Goal: Navigation & Orientation: Find specific page/section

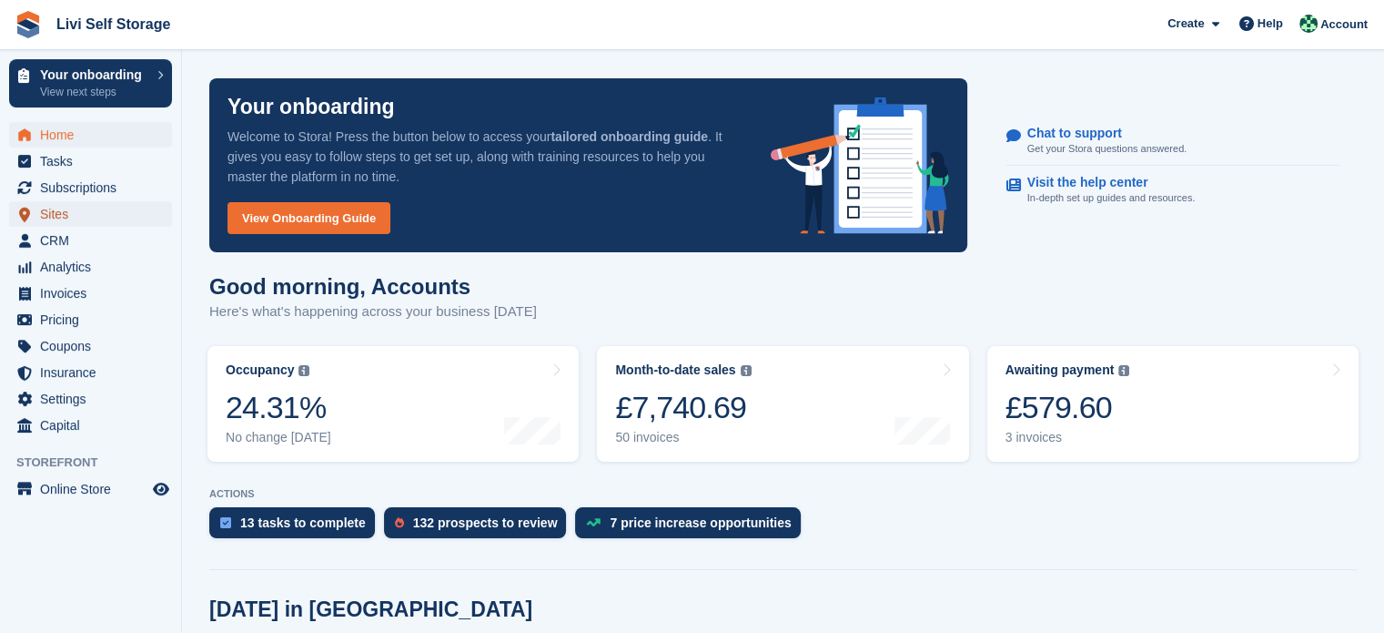
click at [62, 211] on span "Sites" at bounding box center [94, 213] width 109 height 25
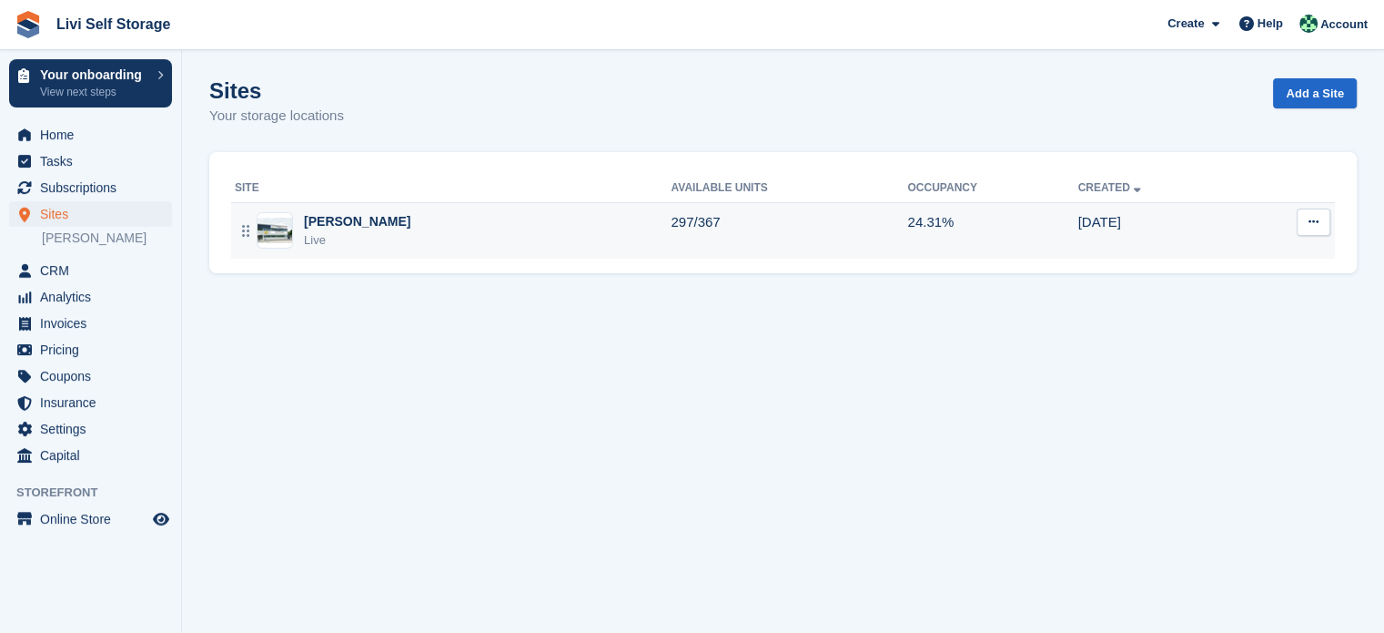
click at [342, 213] on div "[PERSON_NAME]" at bounding box center [357, 221] width 106 height 19
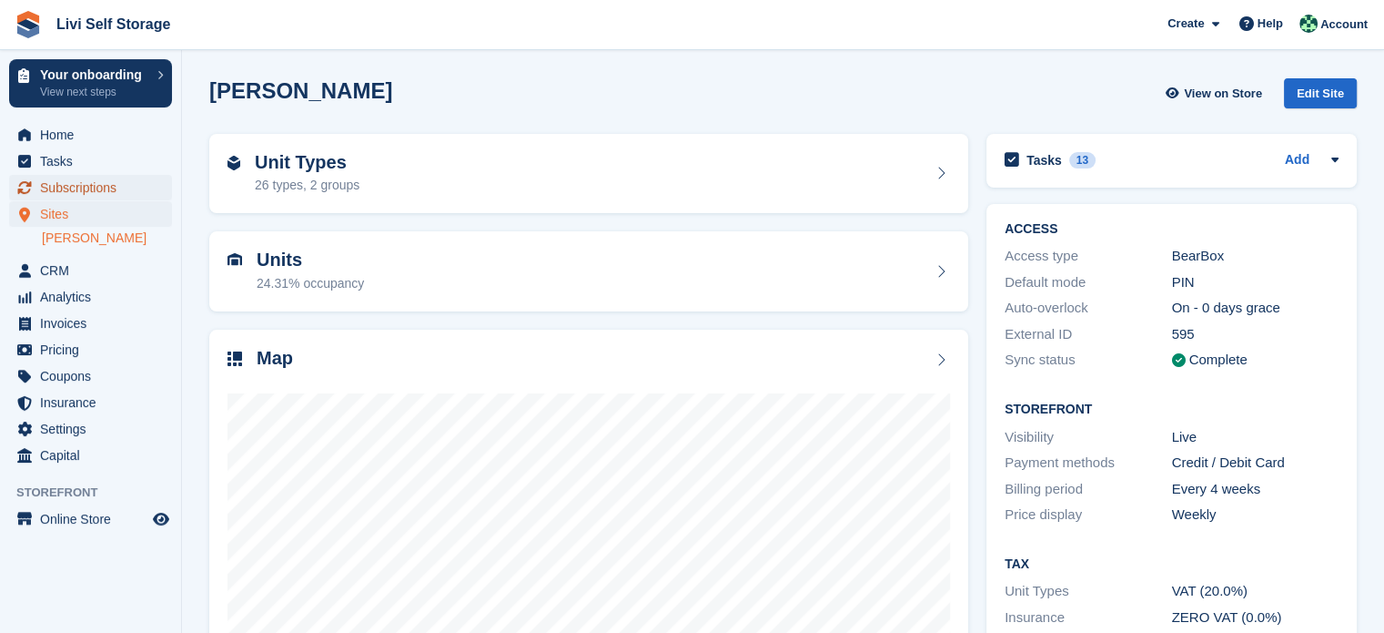
click at [87, 188] on span "Subscriptions" at bounding box center [94, 187] width 109 height 25
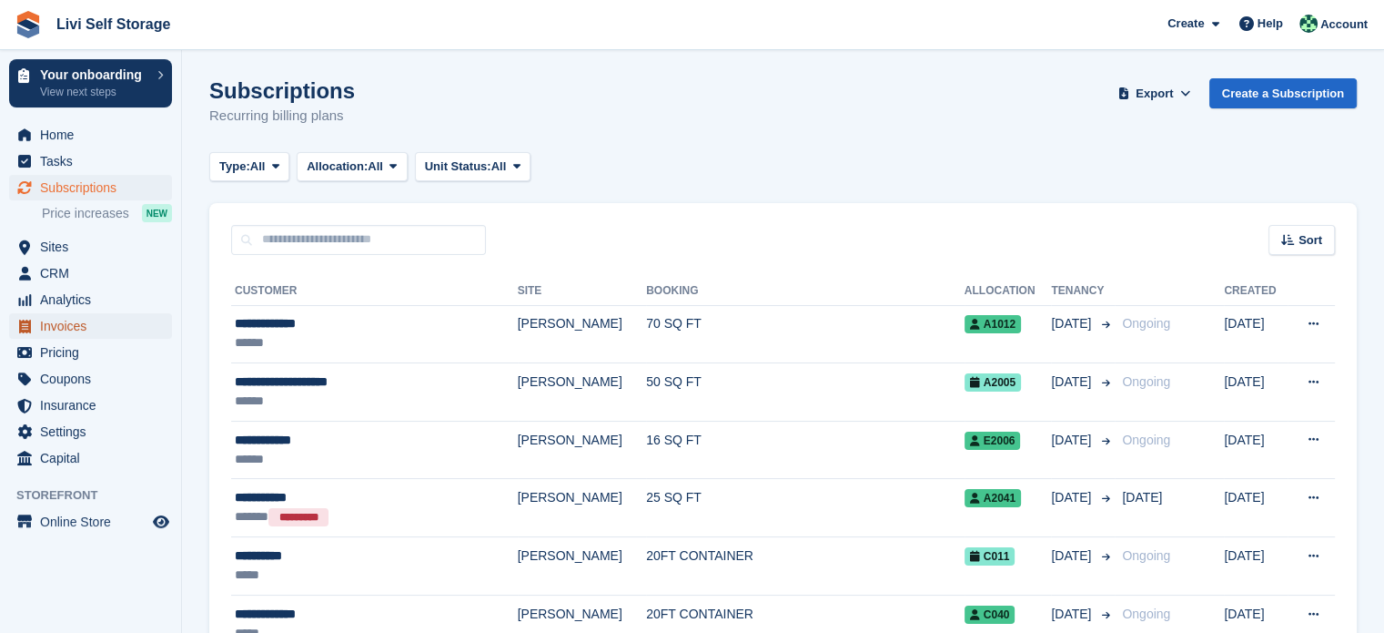
click at [71, 329] on span "Invoices" at bounding box center [94, 325] width 109 height 25
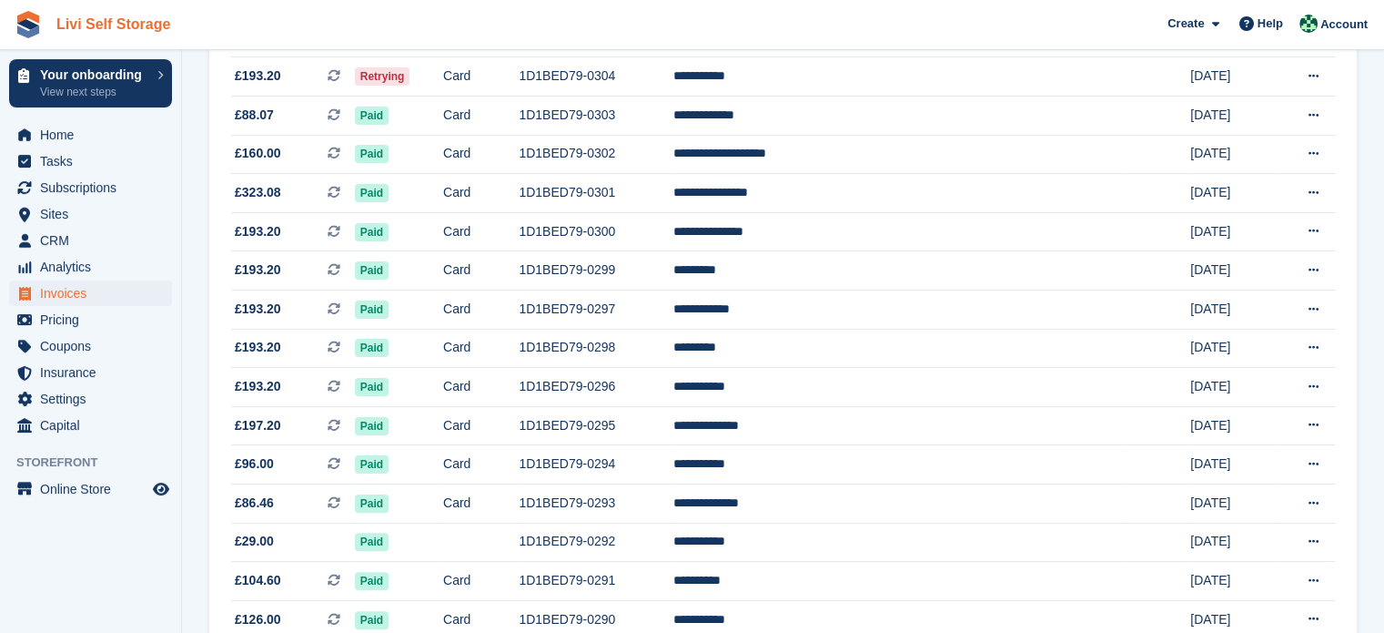
scroll to position [364, 0]
click at [107, 23] on link "Livi Self Storage" at bounding box center [113, 24] width 128 height 30
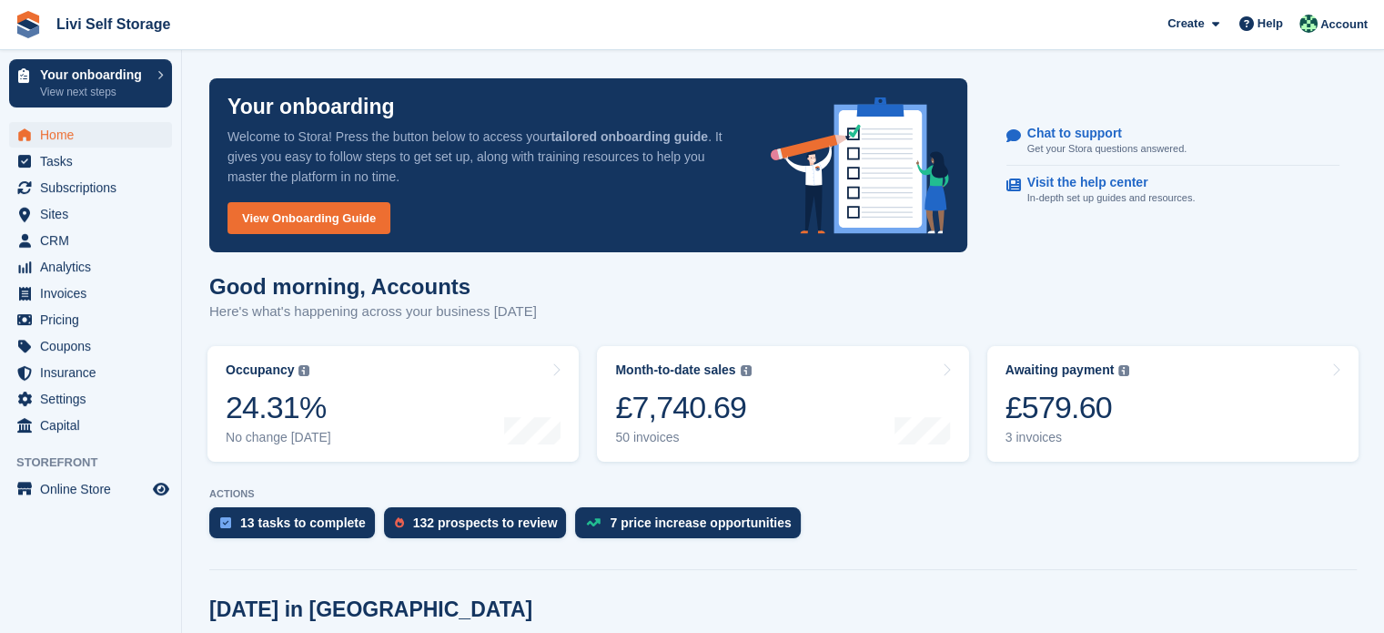
click at [124, 21] on link "Livi Self Storage" at bounding box center [113, 24] width 128 height 30
